Goal: Task Accomplishment & Management: Use online tool/utility

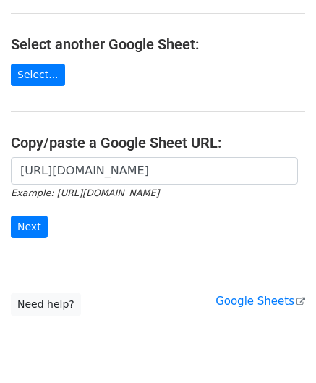
scroll to position [0, 307]
type input "[URL][DOMAIN_NAME]"
click at [35, 224] on input "Next" at bounding box center [29, 227] width 37 height 22
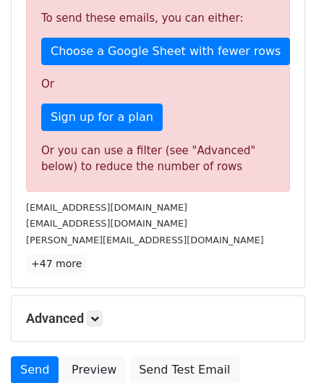
scroll to position [488, 0]
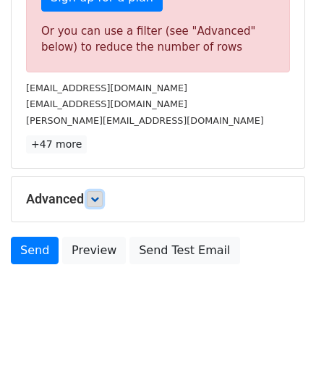
click at [93, 195] on link at bounding box center [95, 199] width 16 height 16
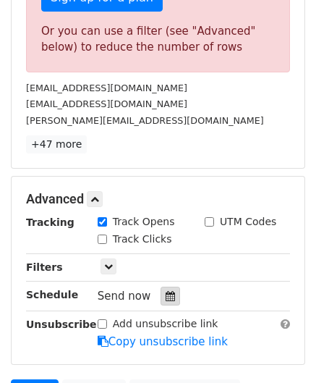
click at [163, 297] on div at bounding box center [171, 295] width 20 height 19
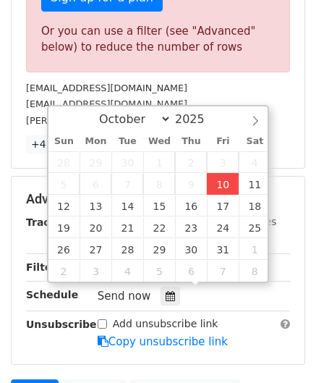
type input "2025-10-10 12:00"
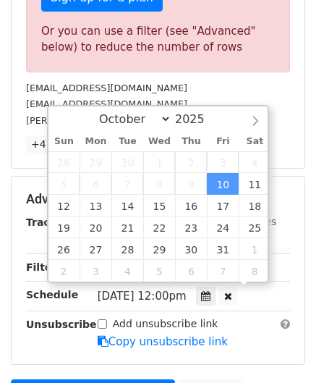
scroll to position [0, 0]
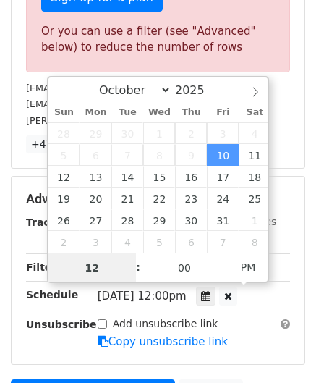
paste input "0"
type input "10"
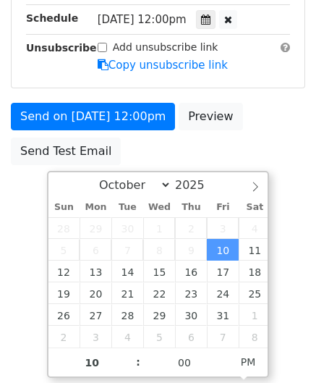
type input "2025-10-10 22:00"
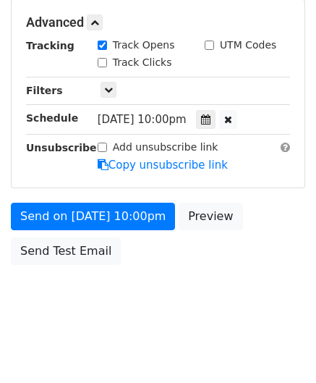
scroll to position [663, 0]
